Goal: Task Accomplishment & Management: Manage account settings

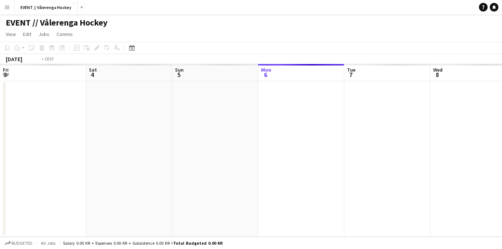
scroll to position [0, 247]
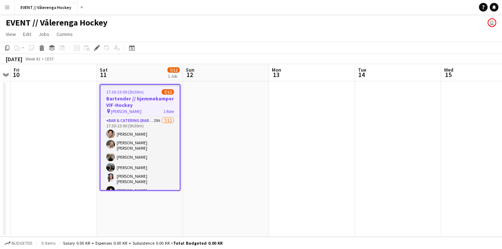
click at [38, 137] on app-date-cell at bounding box center [54, 158] width 86 height 155
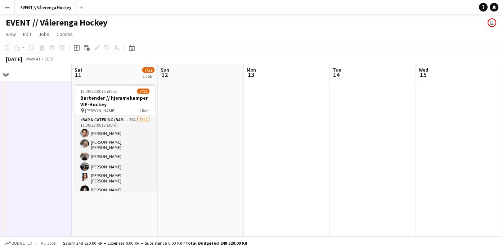
scroll to position [0, 290]
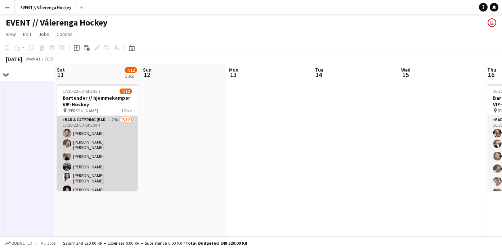
click at [99, 138] on app-card-role "Bar & Catering (Bar Tender) 29A [DATE] 17:30-23:00 (5h30m) [PERSON_NAME] [PERSO…" at bounding box center [97, 188] width 81 height 144
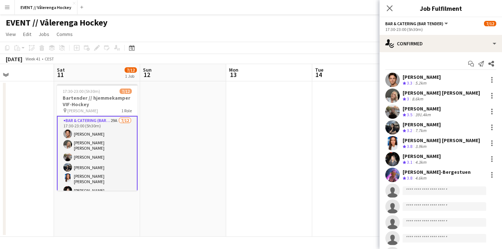
scroll to position [0, 0]
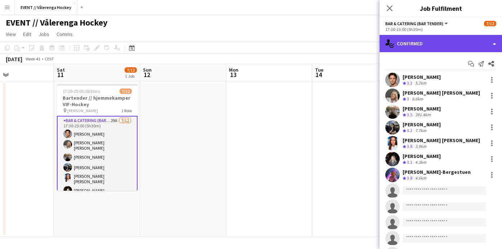
click at [427, 50] on div "single-neutral-actions-check-2 Confirmed" at bounding box center [440, 43] width 122 height 17
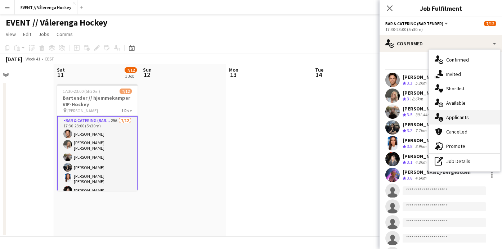
click at [448, 115] on span "Applicants" at bounding box center [457, 117] width 23 height 6
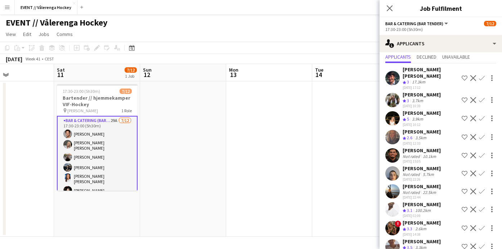
scroll to position [22, 0]
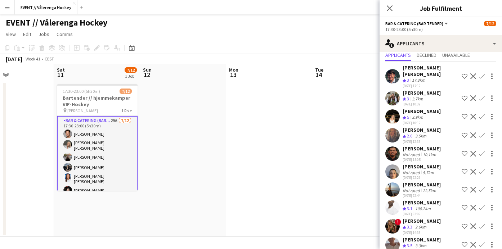
click at [391, 110] on app-user-avatar at bounding box center [392, 116] width 14 height 14
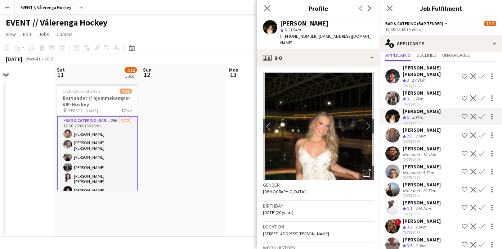
click at [391, 110] on app-user-avatar at bounding box center [392, 116] width 14 height 14
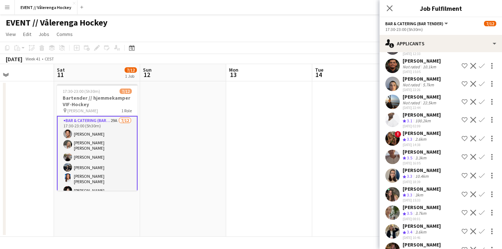
scroll to position [116, 0]
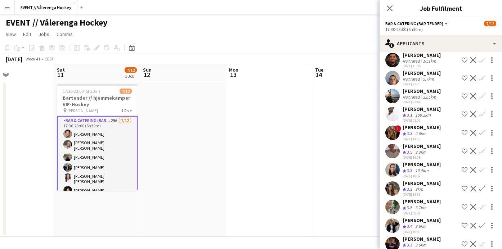
click at [391, 144] on app-user-avatar at bounding box center [392, 151] width 14 height 14
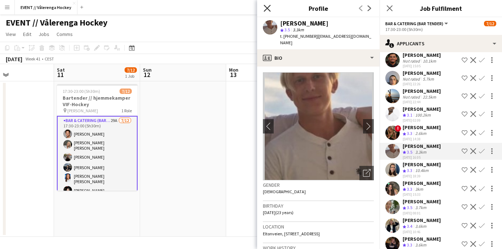
click at [267, 7] on icon "Close pop-in" at bounding box center [266, 8] width 7 height 7
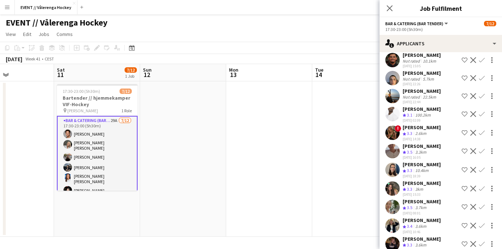
click at [392, 169] on app-user-avatar at bounding box center [392, 170] width 14 height 14
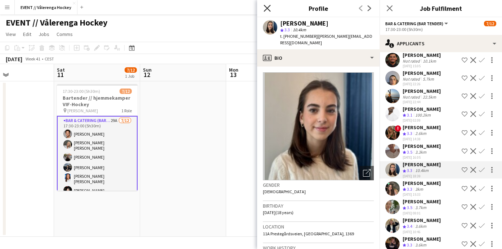
click at [266, 7] on icon "Close pop-in" at bounding box center [266, 8] width 7 height 7
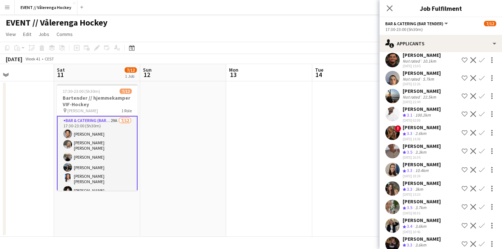
scroll to position [152, 0]
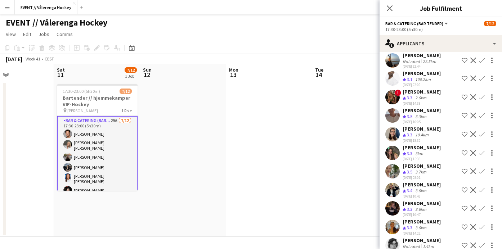
click at [388, 164] on app-user-avatar at bounding box center [392, 171] width 14 height 14
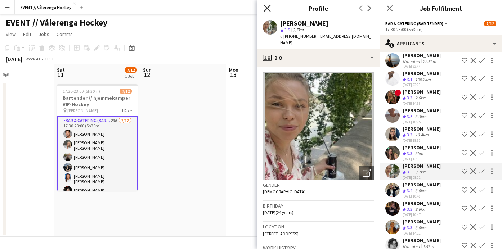
click at [270, 7] on icon "Close pop-in" at bounding box center [266, 8] width 7 height 7
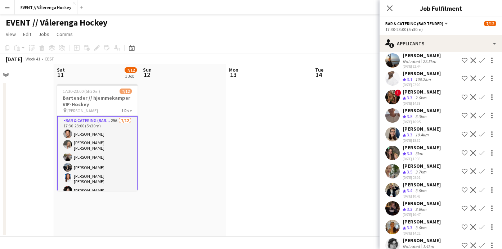
click at [395, 188] on app-user-avatar at bounding box center [392, 190] width 14 height 14
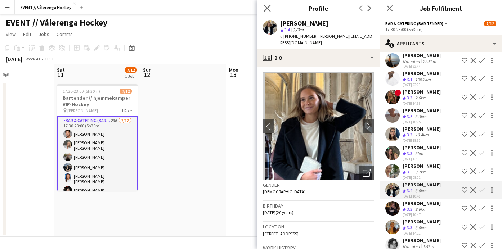
click at [269, 5] on app-icon "Close pop-in" at bounding box center [267, 8] width 10 height 10
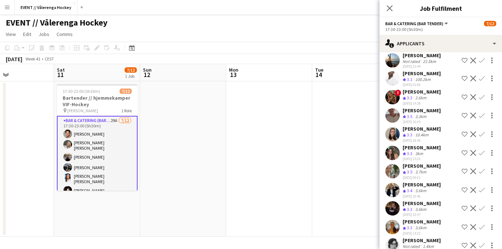
click at [392, 201] on app-user-avatar at bounding box center [392, 208] width 14 height 14
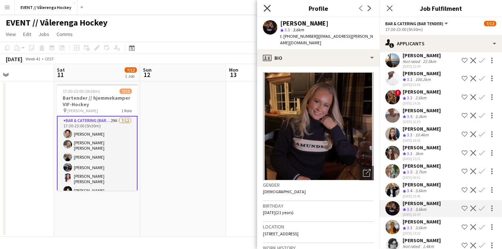
click at [264, 5] on icon at bounding box center [266, 8] width 7 height 7
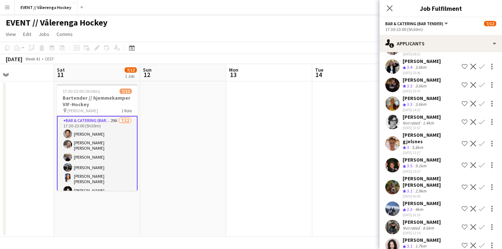
scroll to position [276, 0]
click at [393, 179] on app-user-avatar at bounding box center [392, 186] width 14 height 14
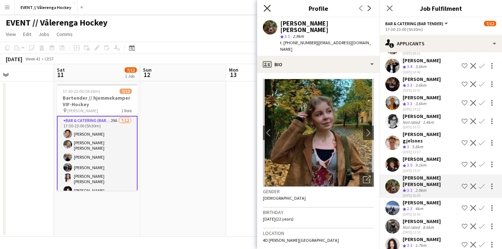
click at [266, 8] on icon "Close pop-in" at bounding box center [266, 8] width 7 height 7
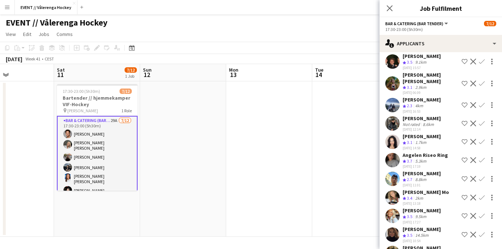
scroll to position [378, 0]
click at [394, 228] on app-user-avatar at bounding box center [392, 235] width 14 height 14
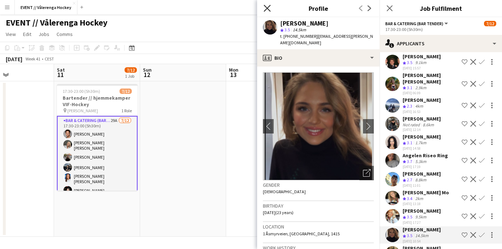
click at [266, 8] on icon at bounding box center [266, 8] width 7 height 7
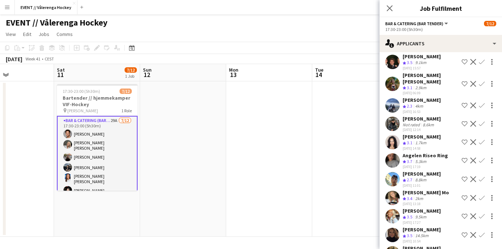
click at [391, 209] on app-user-avatar at bounding box center [392, 216] width 14 height 14
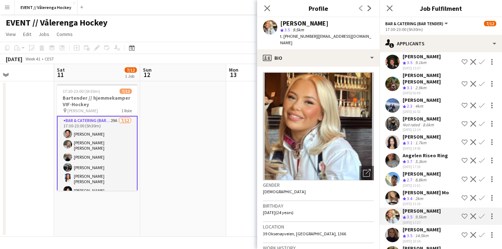
click at [262, 7] on div "Close pop-in" at bounding box center [267, 8] width 20 height 17
click at [266, 7] on icon at bounding box center [266, 8] width 7 height 7
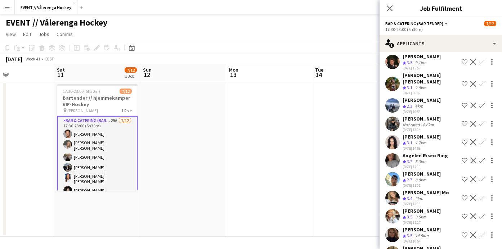
click at [393, 191] on app-user-avatar at bounding box center [392, 198] width 14 height 14
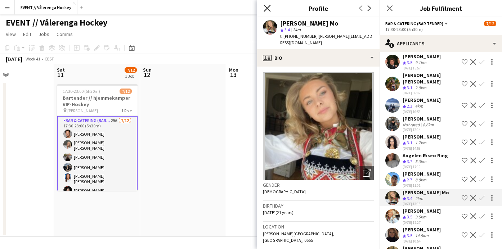
click at [266, 7] on icon at bounding box center [266, 8] width 7 height 7
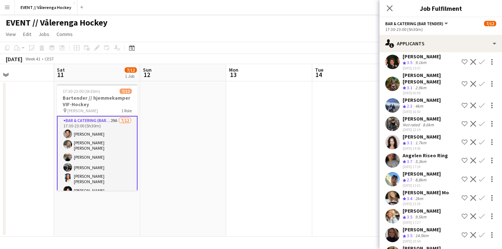
click at [395, 209] on app-user-avatar at bounding box center [392, 216] width 14 height 14
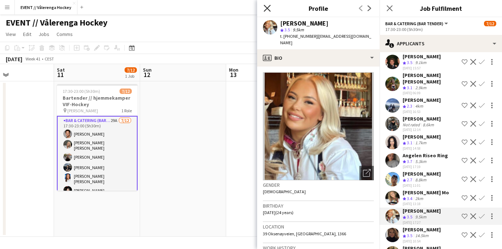
click at [268, 7] on icon at bounding box center [266, 8] width 7 height 7
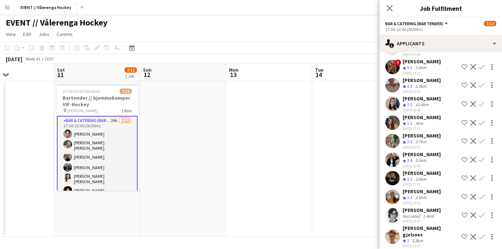
scroll to position [195, 0]
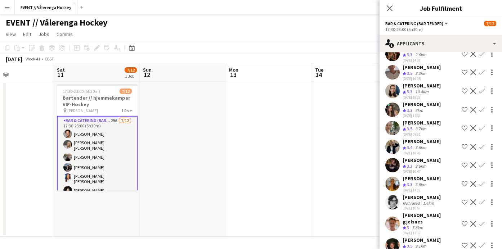
click at [393, 140] on app-user-avatar at bounding box center [392, 147] width 14 height 14
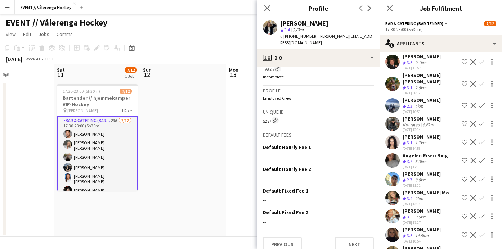
scroll to position [0, 0]
click at [392, 228] on app-user-avatar at bounding box center [392, 235] width 14 height 14
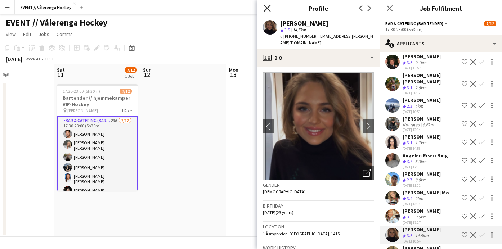
click at [267, 10] on icon "Close pop-in" at bounding box center [266, 8] width 7 height 7
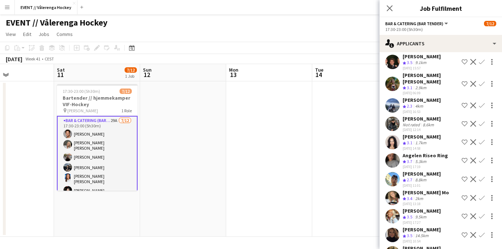
click at [393, 191] on app-user-avatar at bounding box center [392, 198] width 14 height 14
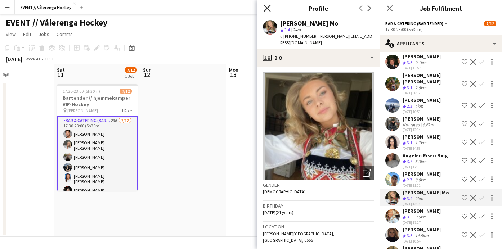
click at [267, 7] on icon "Close pop-in" at bounding box center [266, 8] width 7 height 7
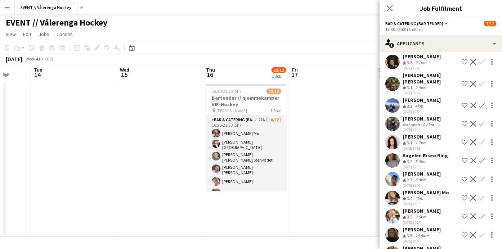
scroll to position [0, 230]
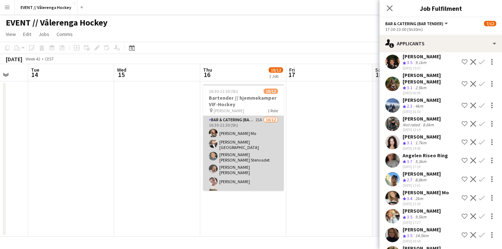
click at [257, 173] on app-card-role "Bar & Catering (Bar Tender) 21A [DATE] 16:30-21:30 (5h) [PERSON_NAME] Mo [PERSO…" at bounding box center [243, 190] width 81 height 148
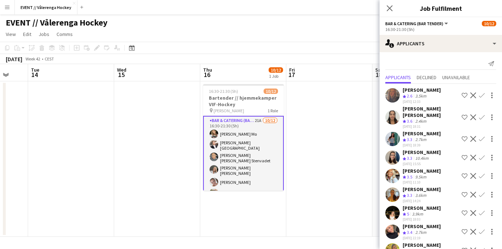
scroll to position [0, 0]
click at [392, 132] on app-user-avatar at bounding box center [392, 139] width 14 height 14
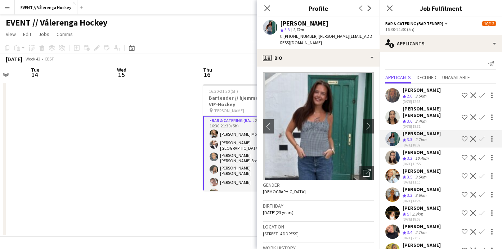
click at [394, 91] on app-user-avatar at bounding box center [392, 95] width 14 height 14
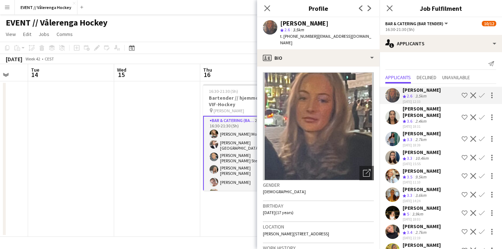
click at [393, 206] on app-user-avatar at bounding box center [392, 213] width 14 height 14
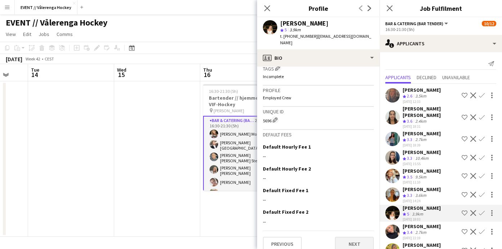
scroll to position [360, 0]
click at [342, 237] on button "Next" at bounding box center [354, 244] width 39 height 14
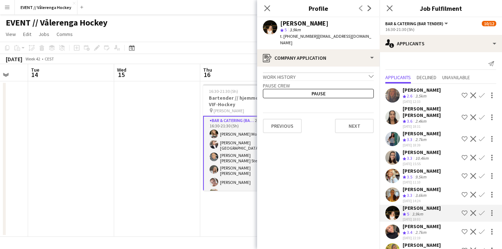
click at [372, 74] on icon "chevron-down" at bounding box center [370, 76] width 5 height 5
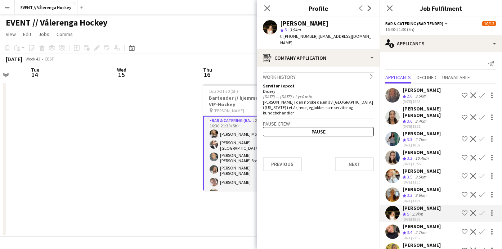
scroll to position [0, 0]
click at [267, 6] on icon "Close pop-in" at bounding box center [266, 8] width 7 height 7
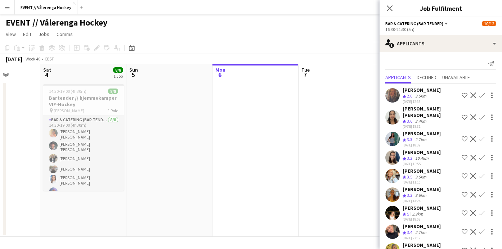
scroll to position [0, 263]
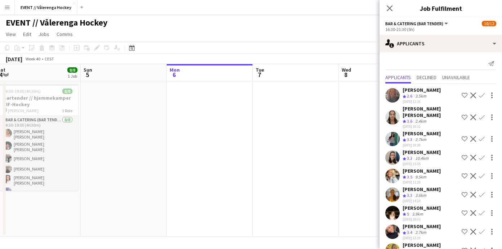
click at [311, 141] on app-date-cell at bounding box center [296, 158] width 86 height 155
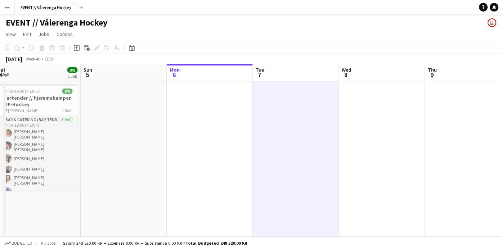
scroll to position [0, 0]
